Goal: Book appointment/travel/reservation

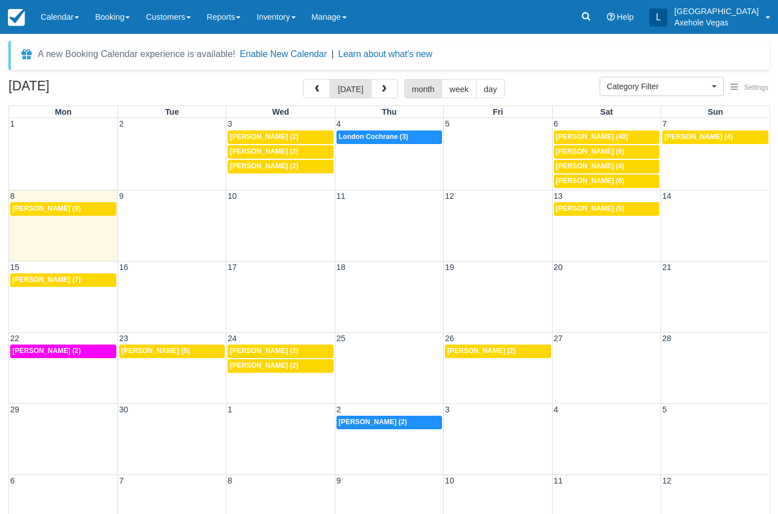
select select
click at [129, 19] on link "Booking" at bounding box center [112, 17] width 51 height 34
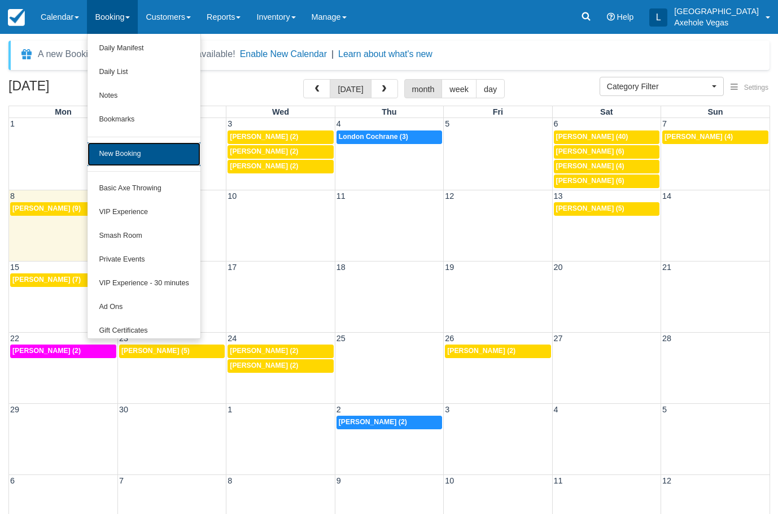
click at [122, 159] on link "New Booking" at bounding box center [143, 154] width 112 height 24
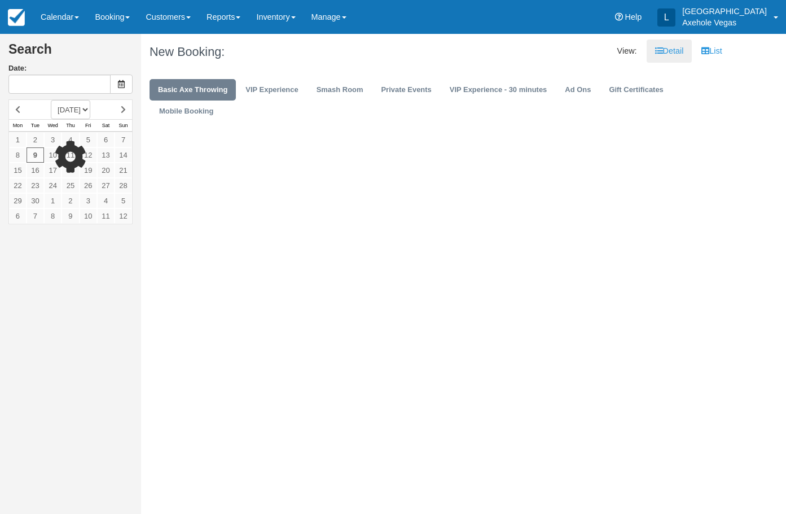
type input "Tue 09 Sep 2025"
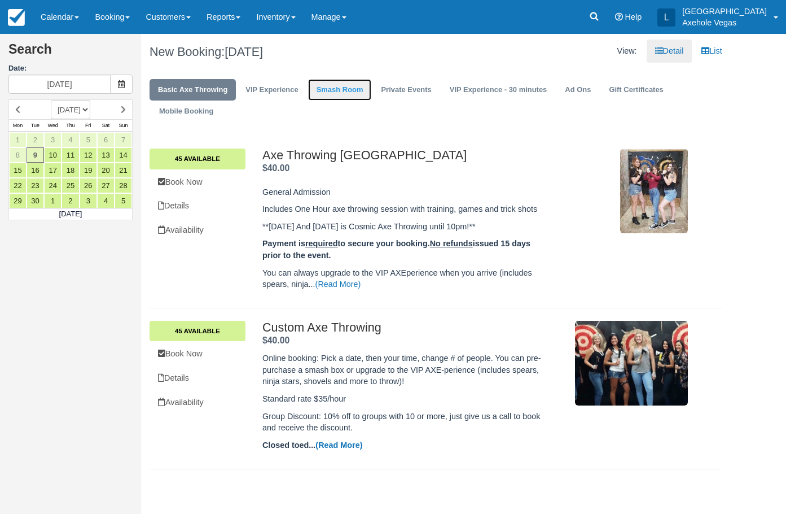
click at [354, 87] on link "Smash Room" at bounding box center [340, 90] width 64 height 22
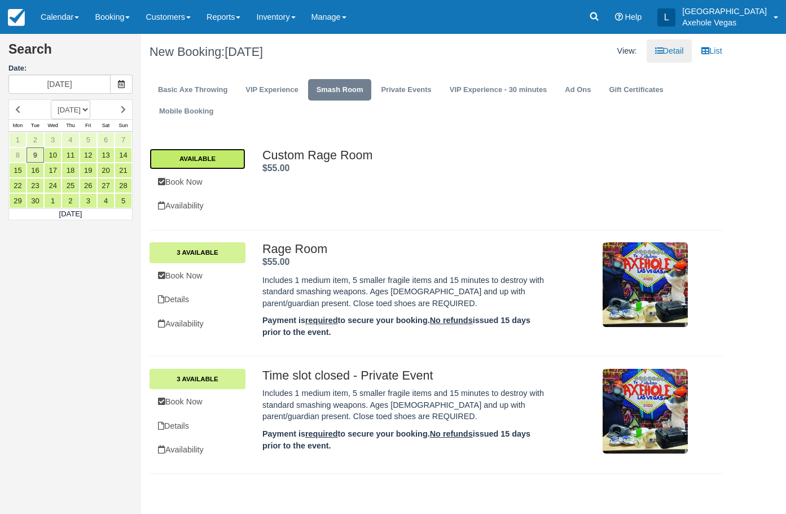
click at [217, 157] on link "Available" at bounding box center [198, 158] width 96 height 20
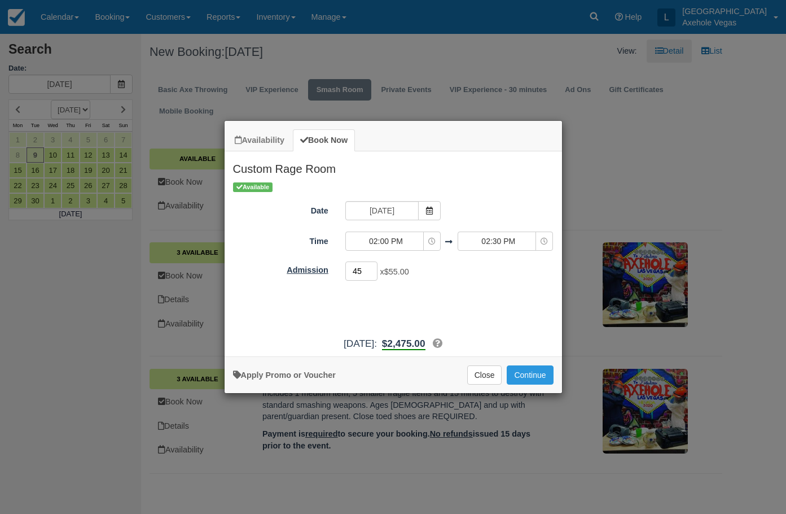
drag, startPoint x: 365, startPoint y: 271, endPoint x: 246, endPoint y: 271, distance: 119.1
click at [246, 271] on div "Admission 45 x $55.00 Required." at bounding box center [393, 271] width 337 height 22
type input "11"
click at [310, 374] on link "Apply Promo or Voucher" at bounding box center [284, 374] width 103 height 9
type input "10"
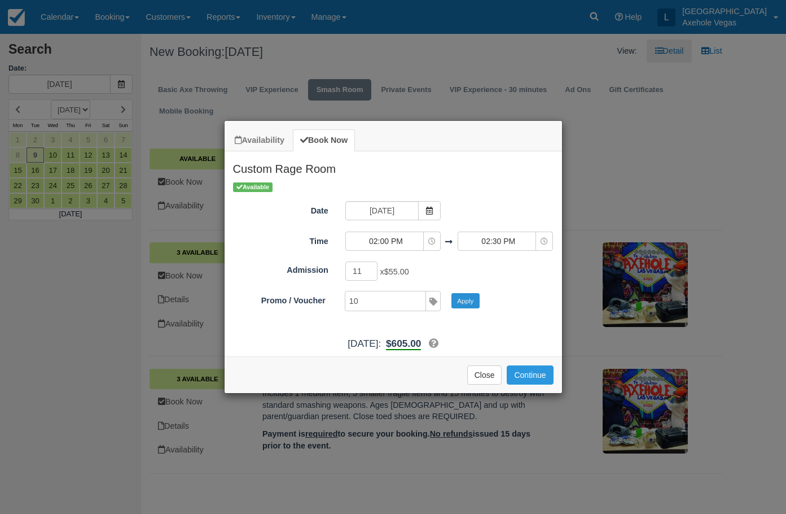
click at [476, 296] on button "Apply" at bounding box center [465, 300] width 28 height 15
